Goal: Task Accomplishment & Management: Use online tool/utility

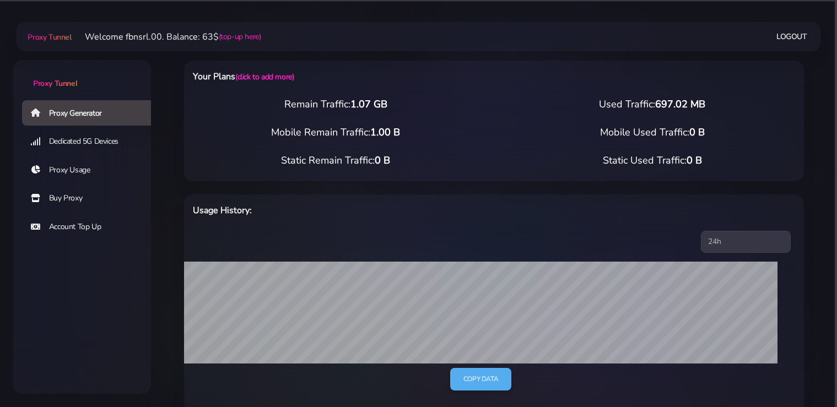
select select "static"
select select "IT"
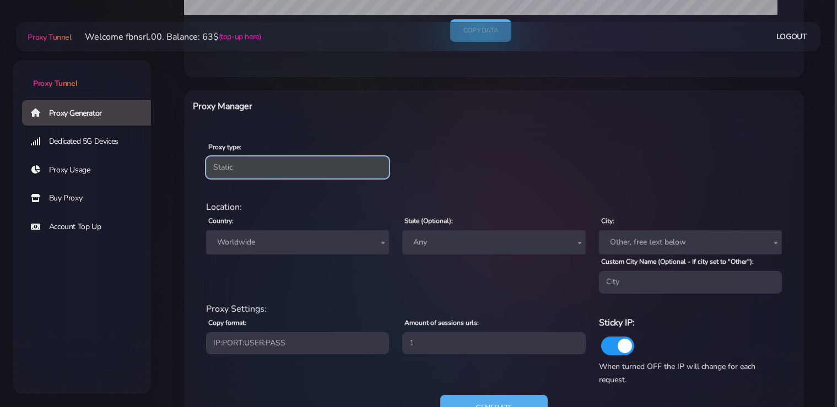
click option "Static" at bounding box center [0, 0] width 0 height 0
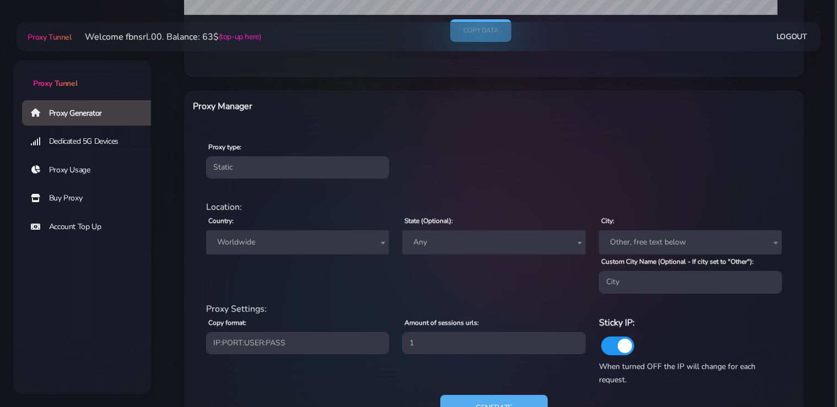
click at [261, 241] on span "Worldwide" at bounding box center [298, 242] width 170 height 15
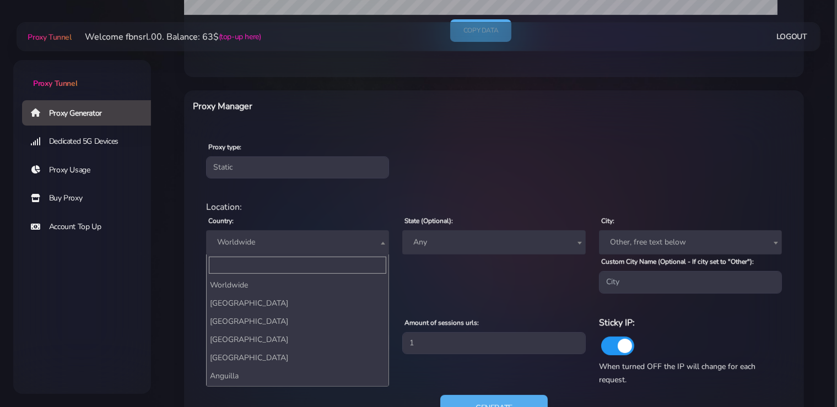
scroll to position [1993, 0]
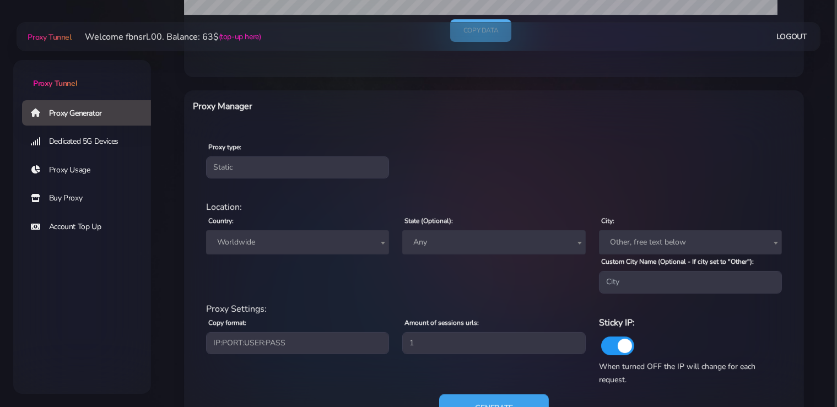
click at [490, 400] on button "Generate" at bounding box center [494, 407] width 110 height 27
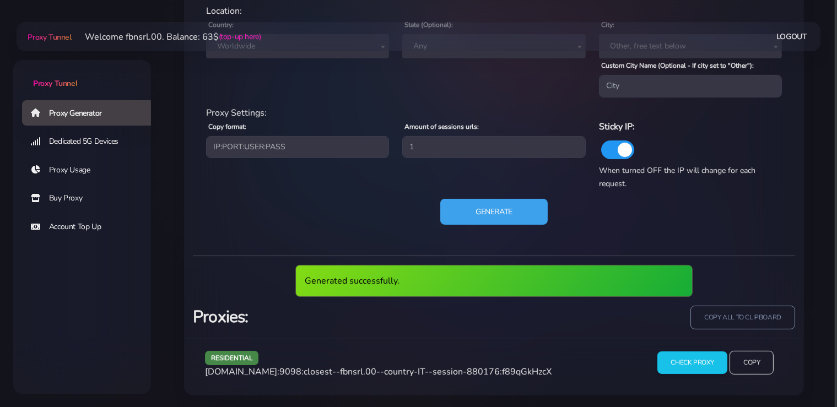
scroll to position [504, 0]
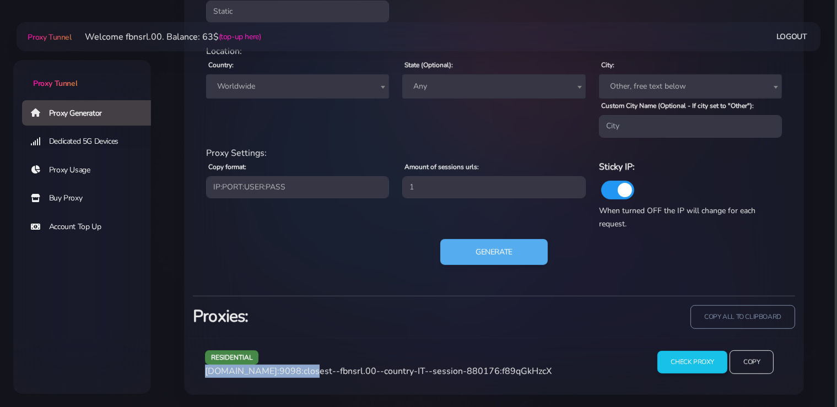
drag, startPoint x: 301, startPoint y: 373, endPoint x: 264, endPoint y: 382, distance: 37.4
click at [208, 367] on span "[DOMAIN_NAME]:9098:closest--fbnsrl.00--country-IT--session-880176:f89qGkHzcX" at bounding box center [378, 371] width 346 height 12
copy span "[DOMAIN_NAME]:9098"
click at [305, 374] on span "[DOMAIN_NAME]:9098:closest--fbnsrl.00--country-IT--session-880176:f89qGkHzcX" at bounding box center [378, 371] width 346 height 12
drag, startPoint x: 302, startPoint y: 372, endPoint x: 203, endPoint y: 376, distance: 99.2
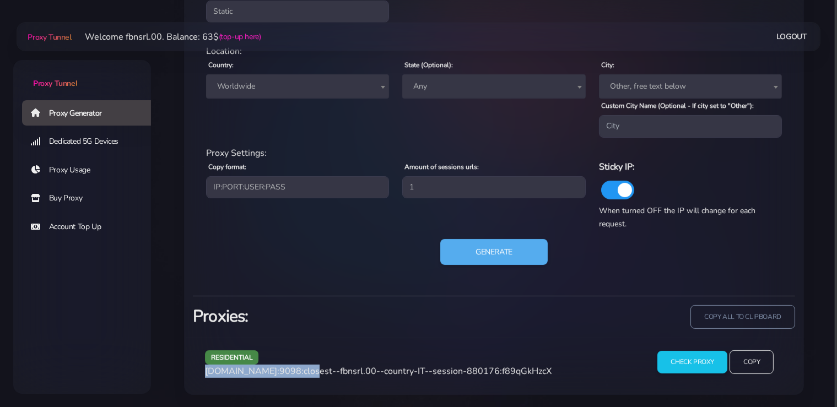
click at [203, 376] on div "residential [DOMAIN_NAME]:9098:closest--fbnsrl.00--country-IT--session-880176:f…" at bounding box center [419, 366] width 443 height 32
copy span "[DOMAIN_NAME]:9098"
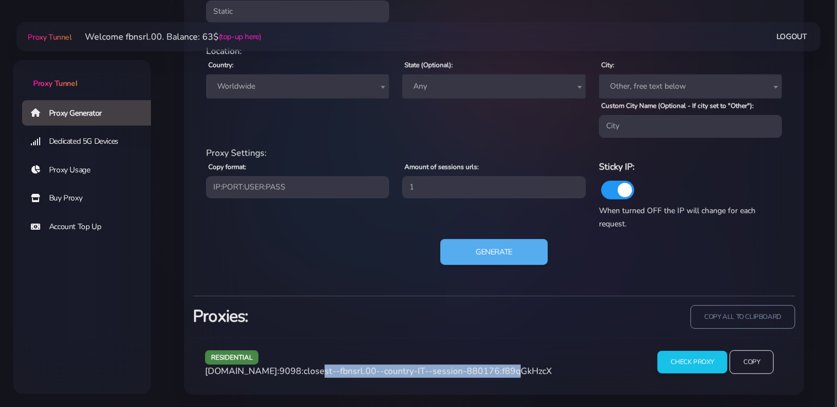
drag, startPoint x: 495, startPoint y: 370, endPoint x: 303, endPoint y: 369, distance: 192.2
click at [303, 369] on span "[DOMAIN_NAME]:9098:closest--fbnsrl.00--country-IT--session-880176:f89qGkHzcX" at bounding box center [378, 371] width 346 height 12
copy span "closest--fbnsrl.00--country-IT--session-880176"
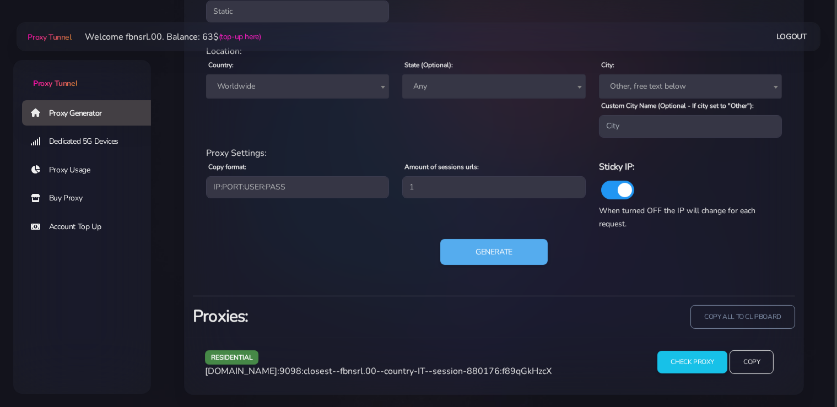
click at [519, 371] on span "[DOMAIN_NAME]:9098:closest--fbnsrl.00--country-IT--session-880176:f89qGkHzcX" at bounding box center [378, 371] width 346 height 12
copy span "f89qGkHzcX"
